Goal: Information Seeking & Learning: Check status

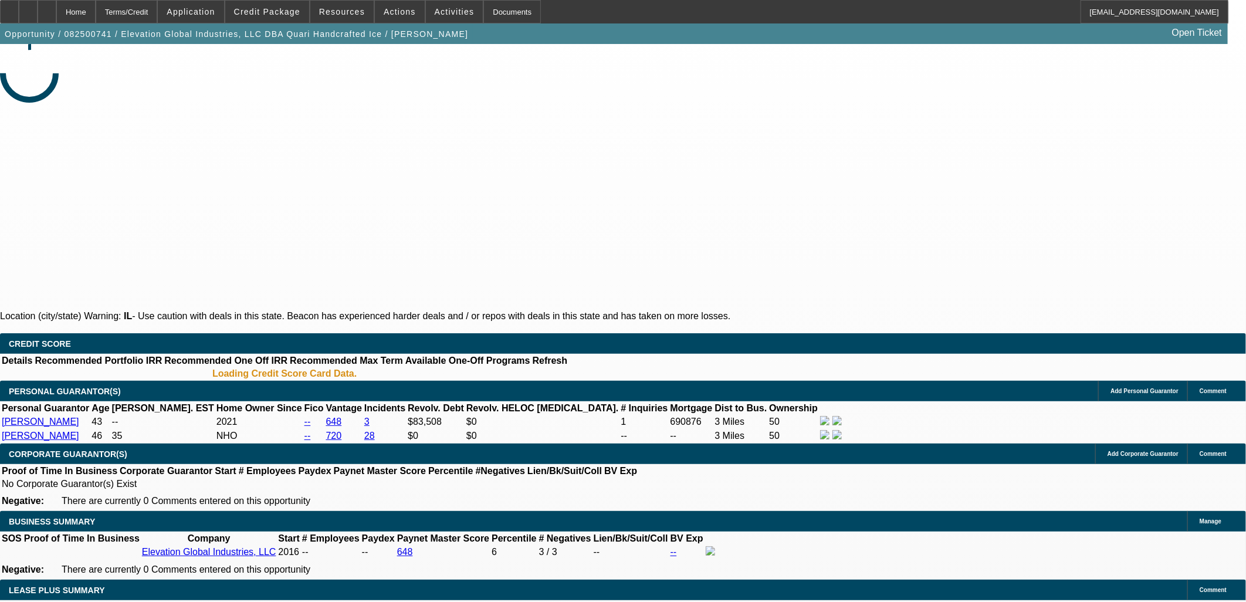
select select "0"
select select "6"
select select "0"
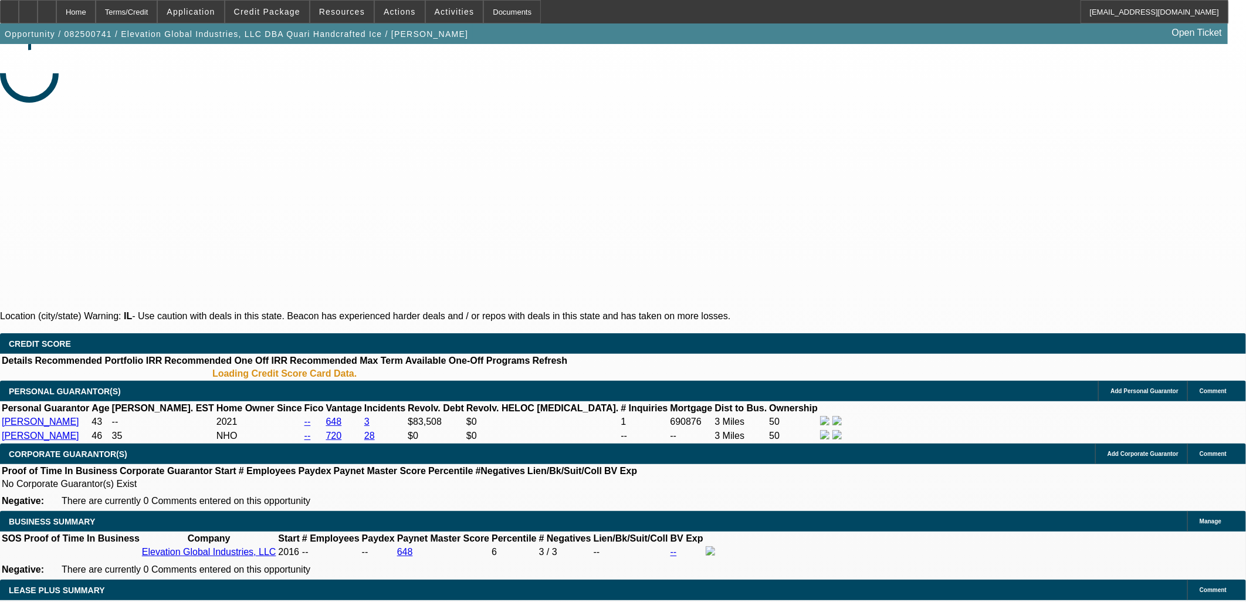
select select "0"
select select "6"
select select "0"
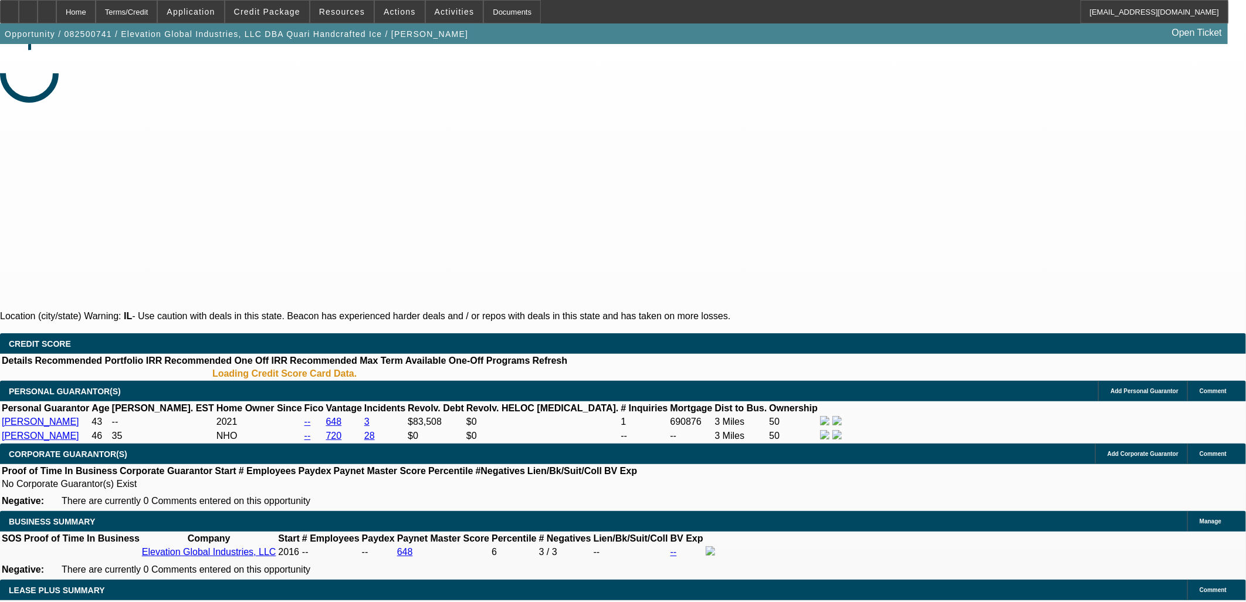
select select "0"
select select "6"
select select "0"
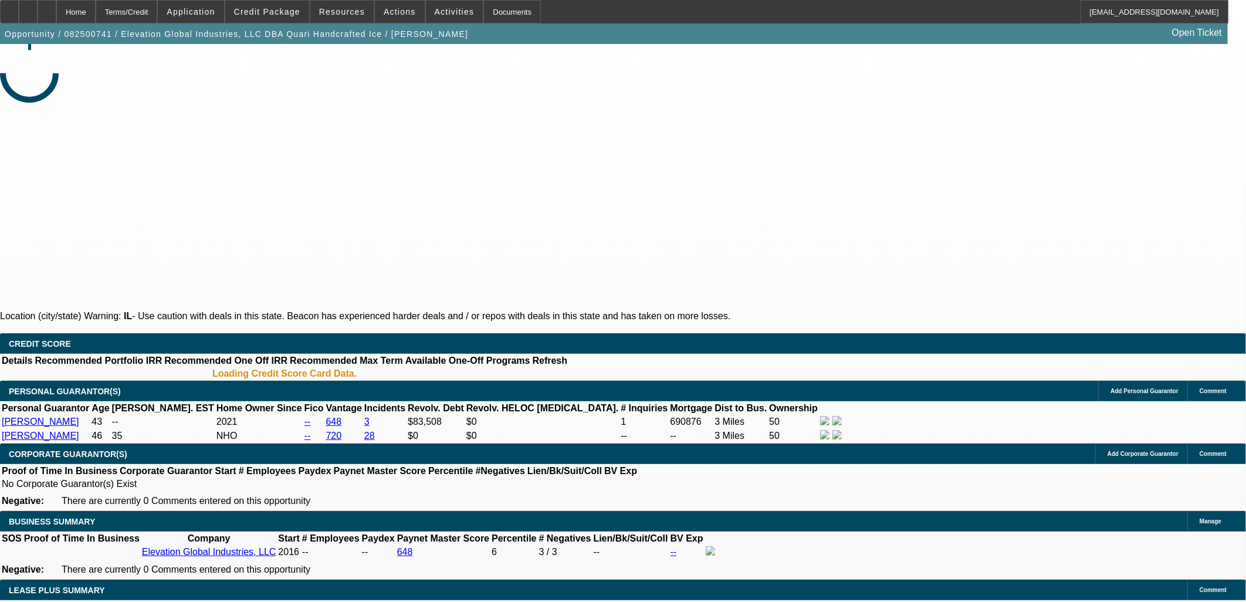
select select "6"
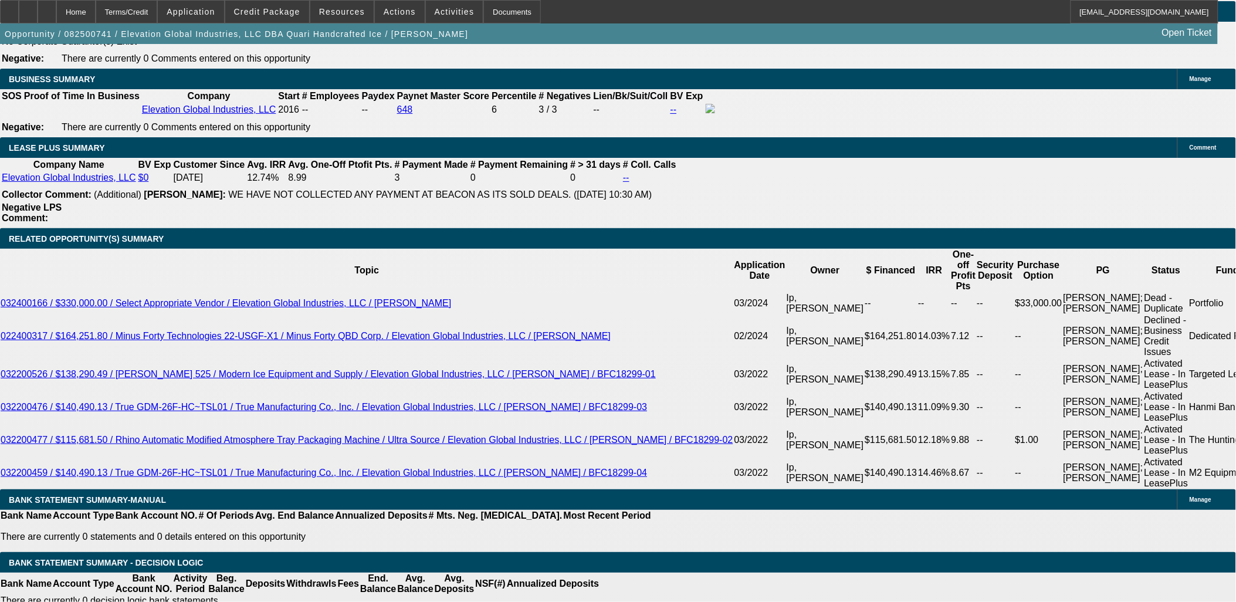
scroll to position [391, 0]
drag, startPoint x: 1035, startPoint y: 538, endPoint x: 1025, endPoint y: 547, distance: 13.7
click at [1024, 552] on div "APPLICATION INFORMATION [GEOGRAPHIC_DATA] Topic: 082500741 / $127,179.00 / Ice …" at bounding box center [618, 540] width 1236 height 4904
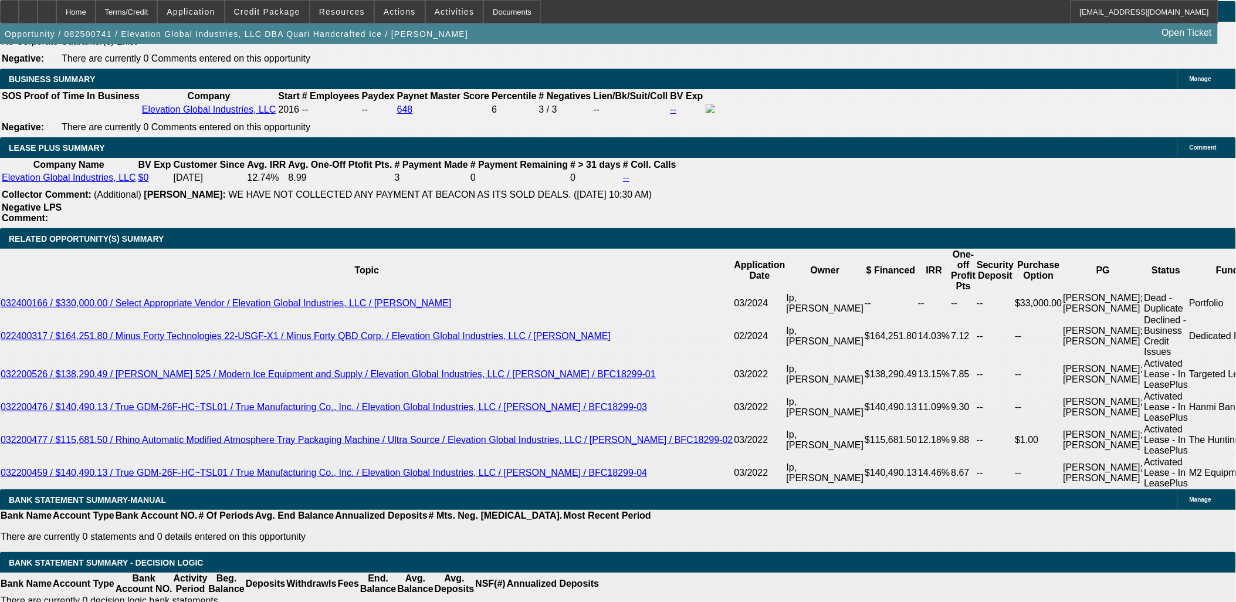
drag, startPoint x: 1004, startPoint y: 546, endPoint x: 837, endPoint y: 543, distance: 167.8
drag, startPoint x: 836, startPoint y: 543, endPoint x: 1016, endPoint y: 547, distance: 179.6
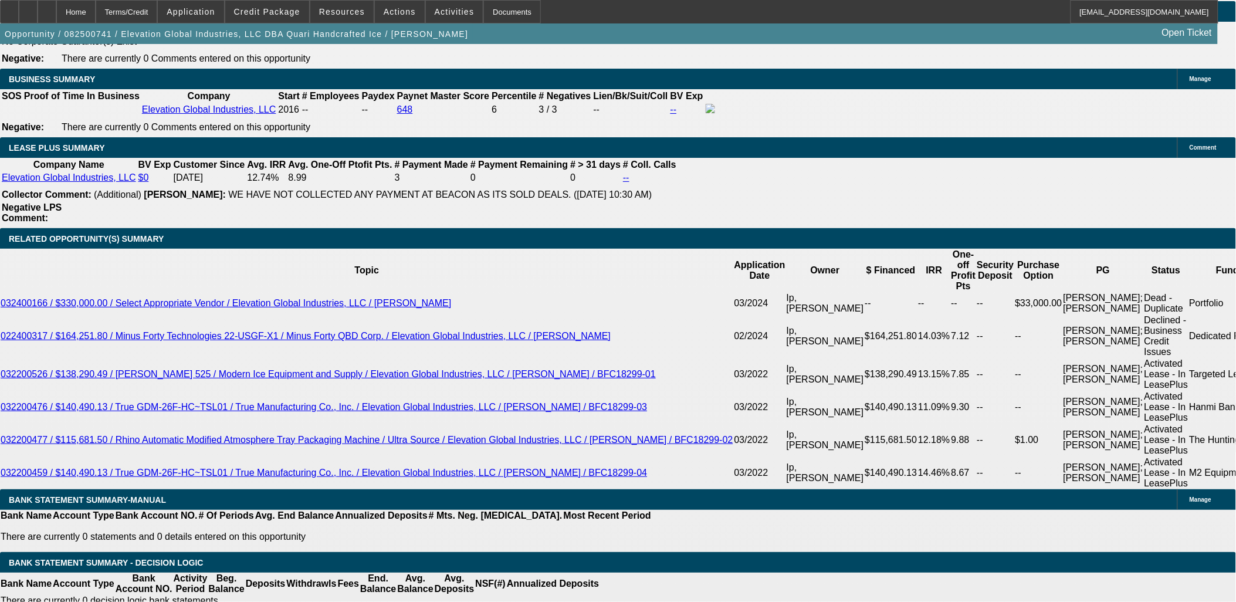
drag, startPoint x: 1012, startPoint y: 544, endPoint x: 834, endPoint y: 543, distance: 177.8
